Goal: Transaction & Acquisition: Purchase product/service

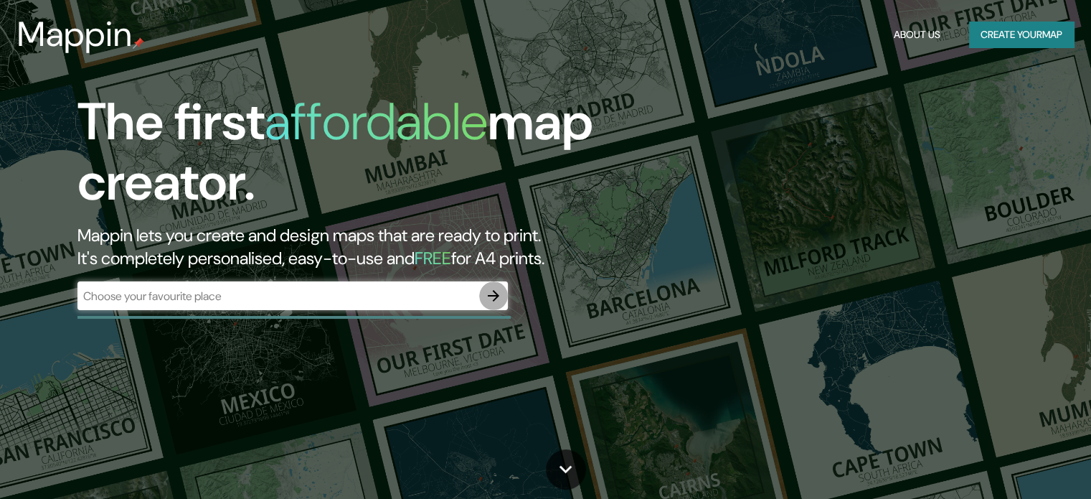
click at [489, 297] on icon "button" at bounding box center [493, 295] width 17 height 17
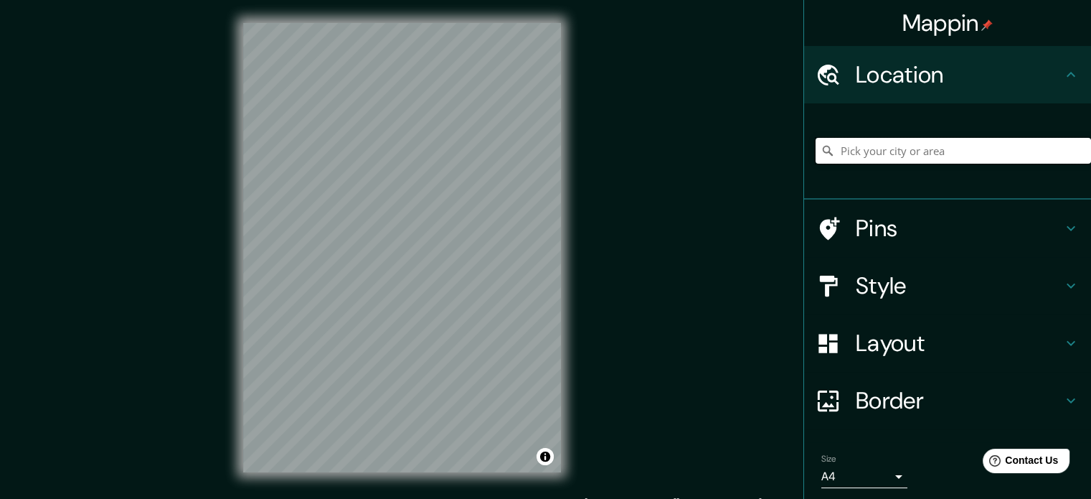
click at [879, 148] on input "Pick your city or area" at bounding box center [953, 151] width 275 height 26
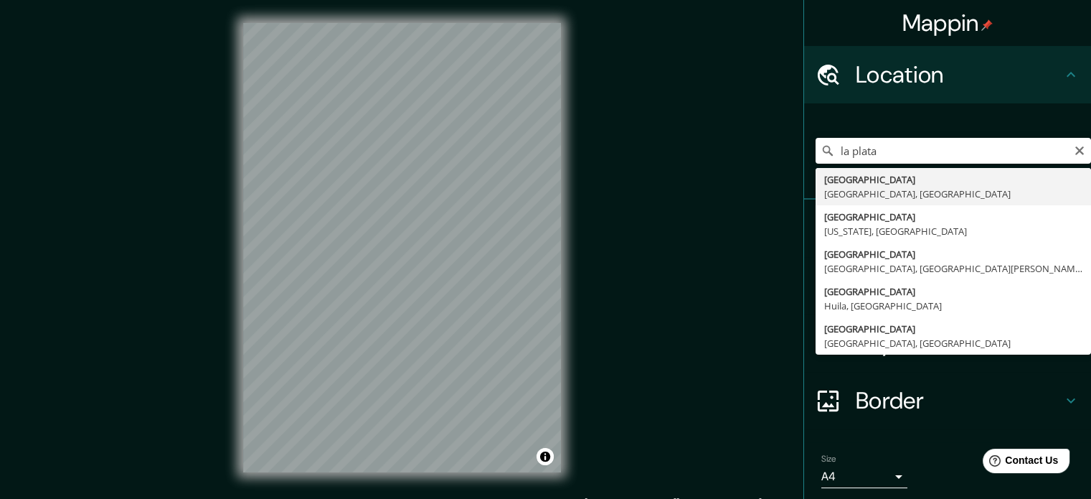
type input "[GEOGRAPHIC_DATA], [GEOGRAPHIC_DATA], [GEOGRAPHIC_DATA]"
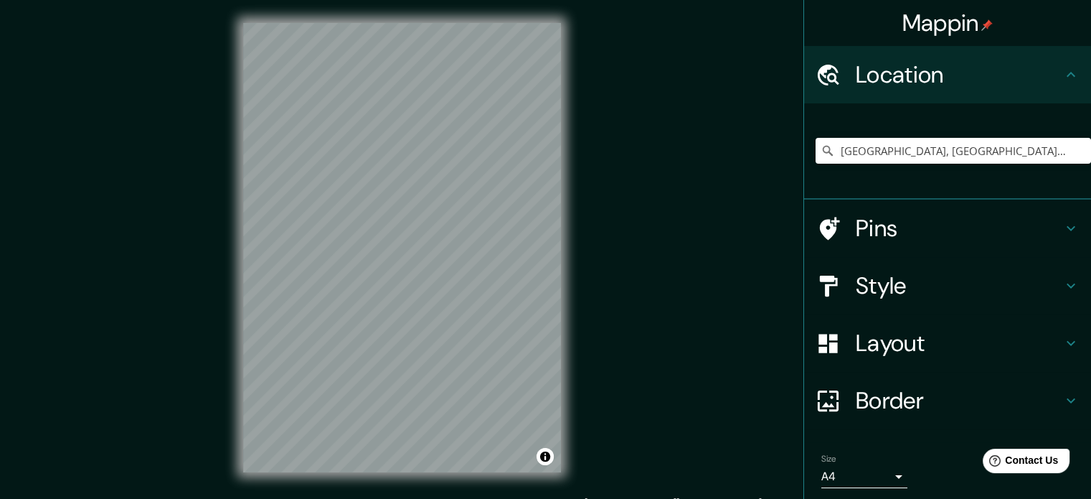
click at [729, 227] on div "Mappin Location [GEOGRAPHIC_DATA], [GEOGRAPHIC_DATA], [GEOGRAPHIC_DATA] Pins St…" at bounding box center [545, 259] width 1091 height 518
click at [945, 293] on h4 "Style" at bounding box center [959, 285] width 207 height 29
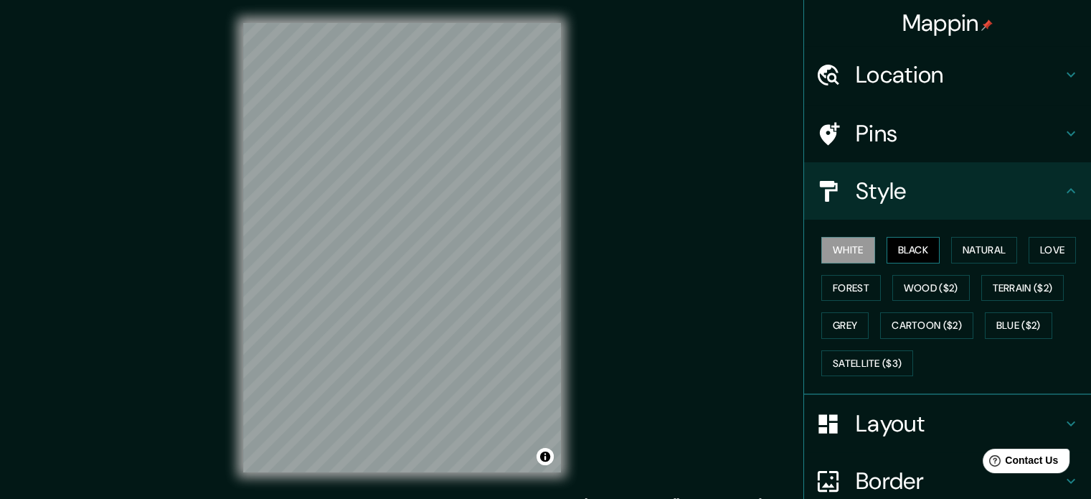
click at [895, 245] on button "Black" at bounding box center [914, 250] width 54 height 27
click at [961, 250] on button "Natural" at bounding box center [984, 250] width 66 height 27
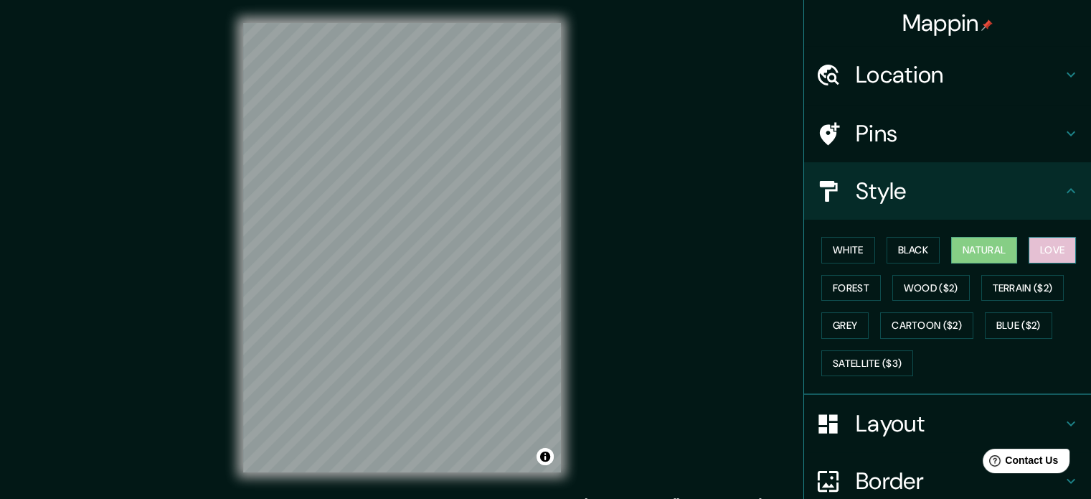
click at [1049, 245] on button "Love" at bounding box center [1052, 250] width 47 height 27
click at [843, 275] on button "Forest" at bounding box center [851, 288] width 60 height 27
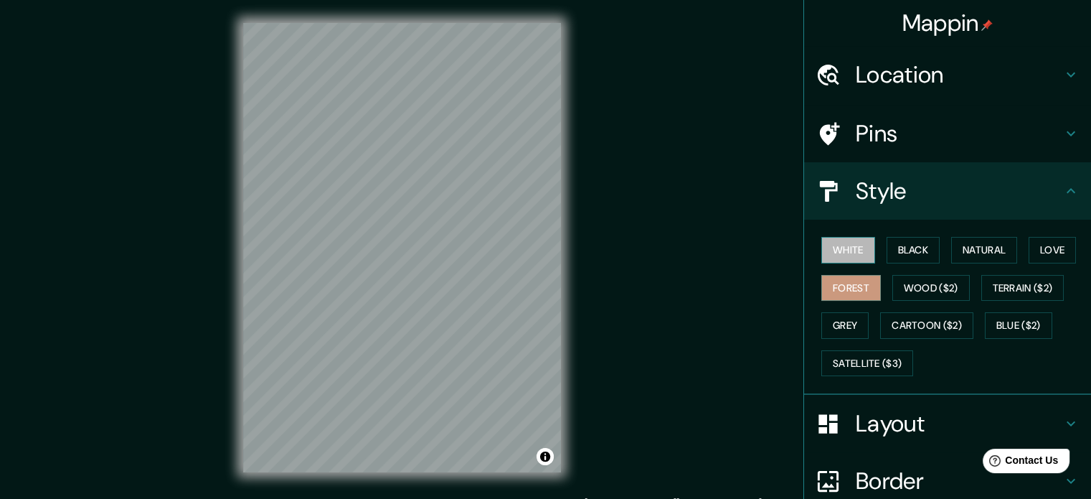
click at [838, 254] on button "White" at bounding box center [848, 250] width 54 height 27
